Goal: Check status: Check status

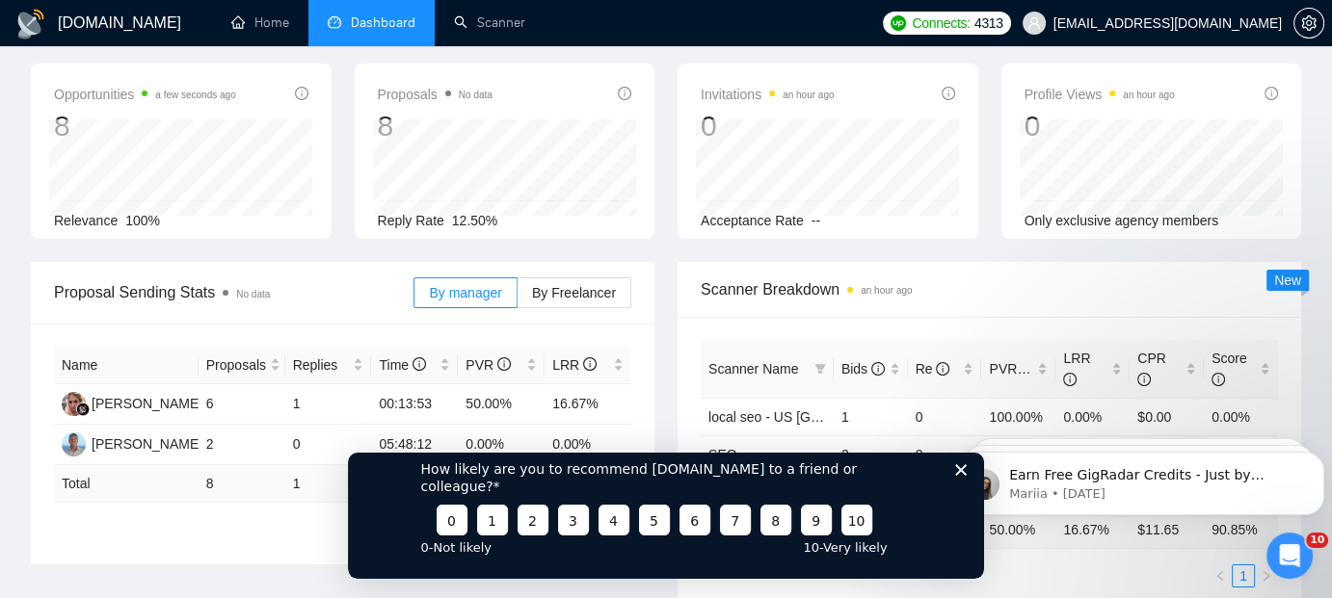
scroll to position [39, 0]
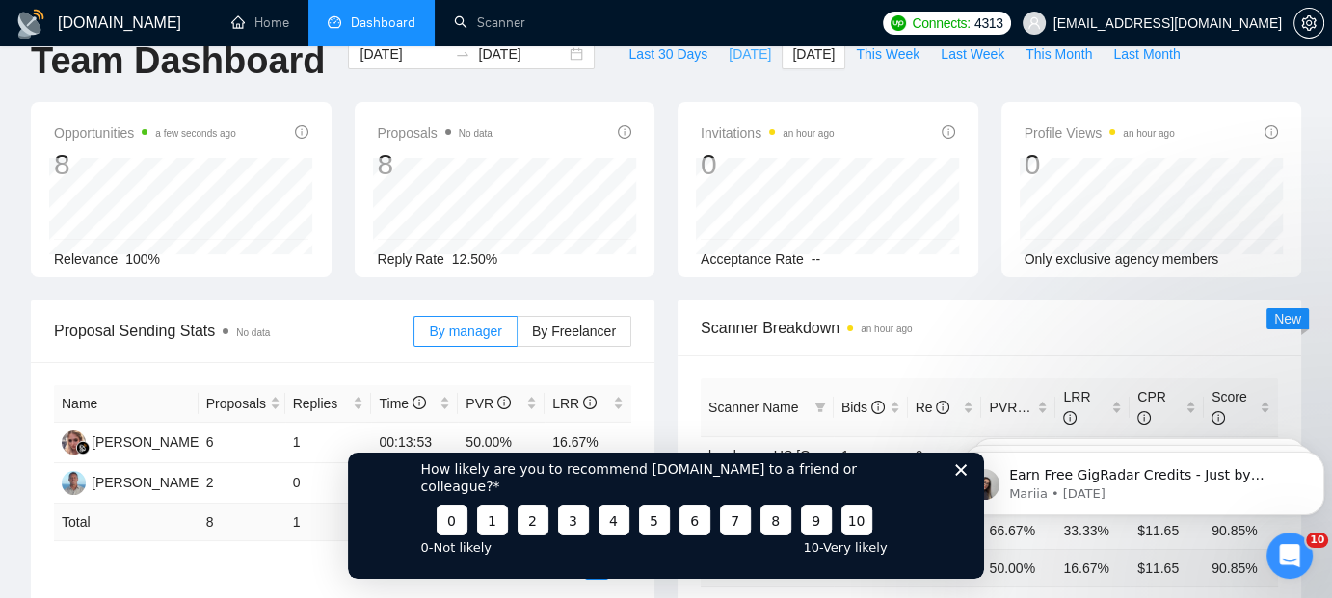
click at [731, 53] on span "[DATE]" at bounding box center [750, 53] width 42 height 21
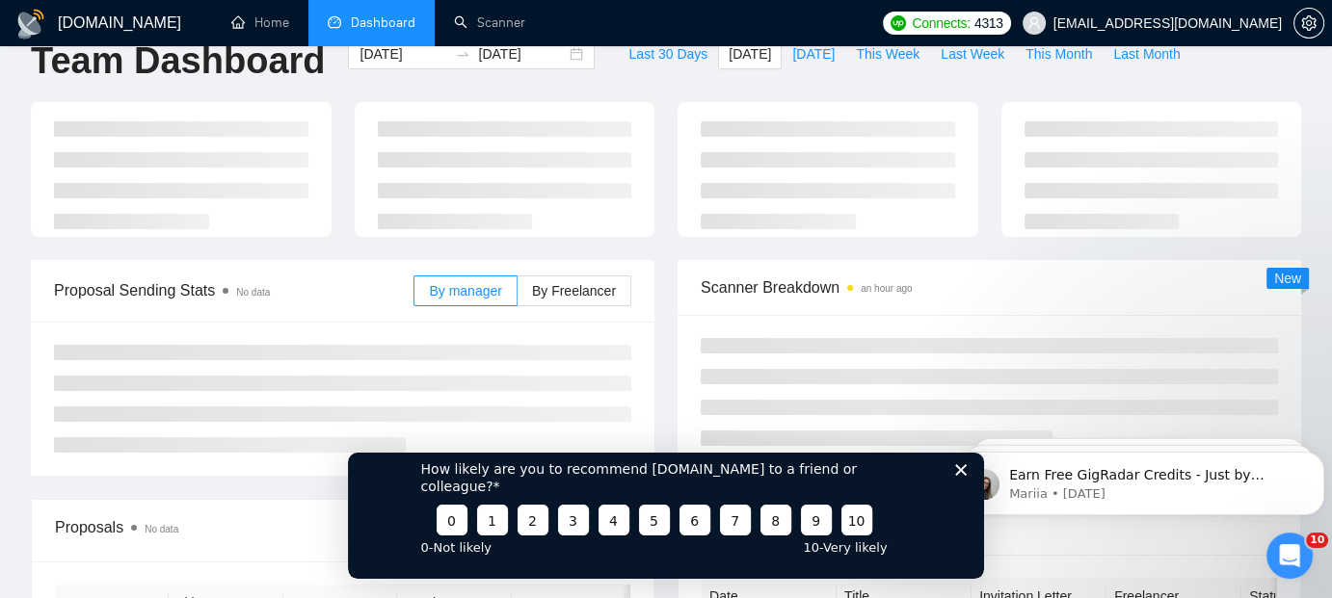
type input "2025-08-19"
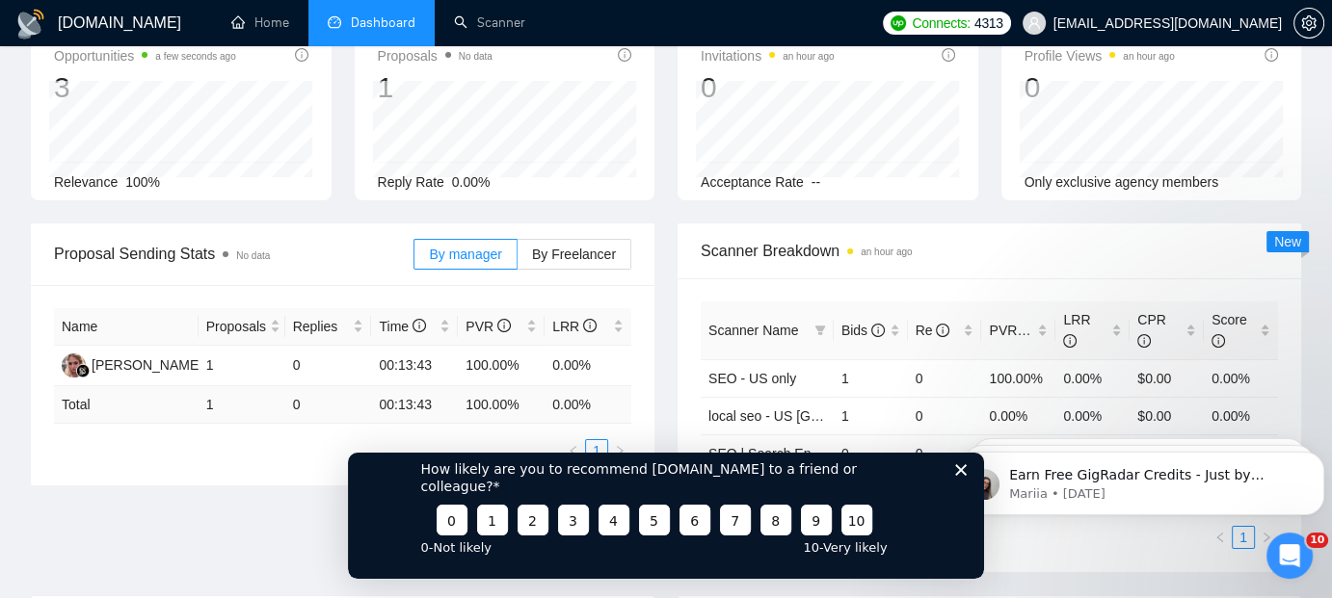
scroll to position [154, 0]
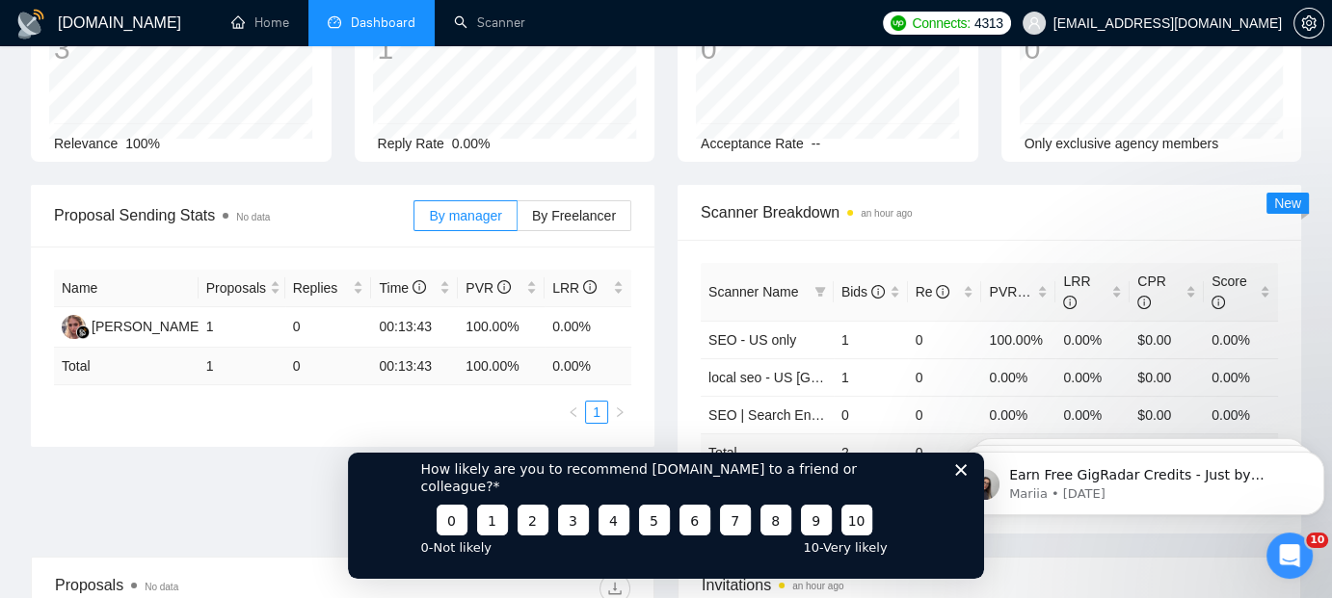
click at [960, 475] on polygon "Close survey" at bounding box center [961, 470] width 12 height 12
